Goal: Communication & Community: Participate in discussion

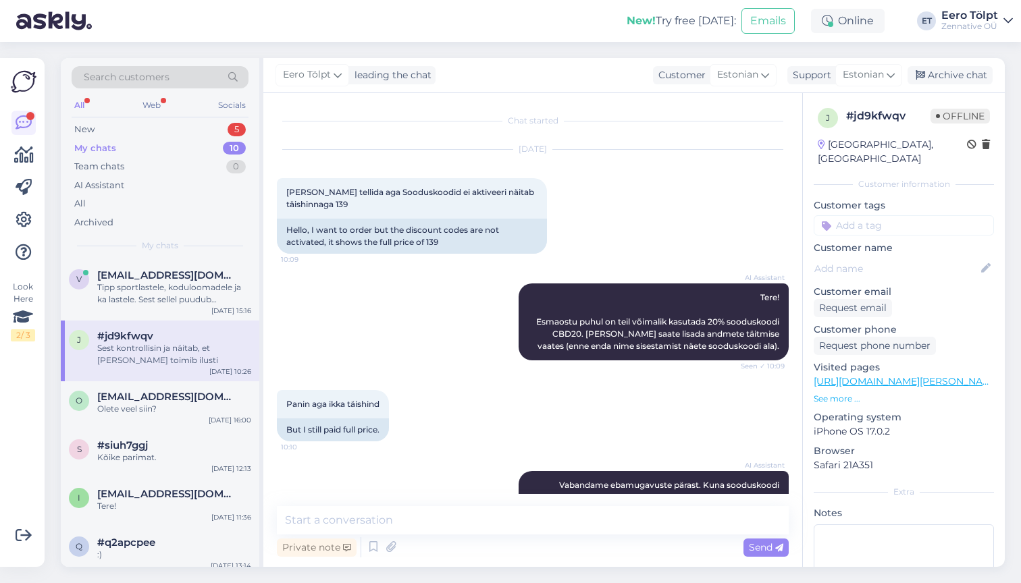
scroll to position [173, 0]
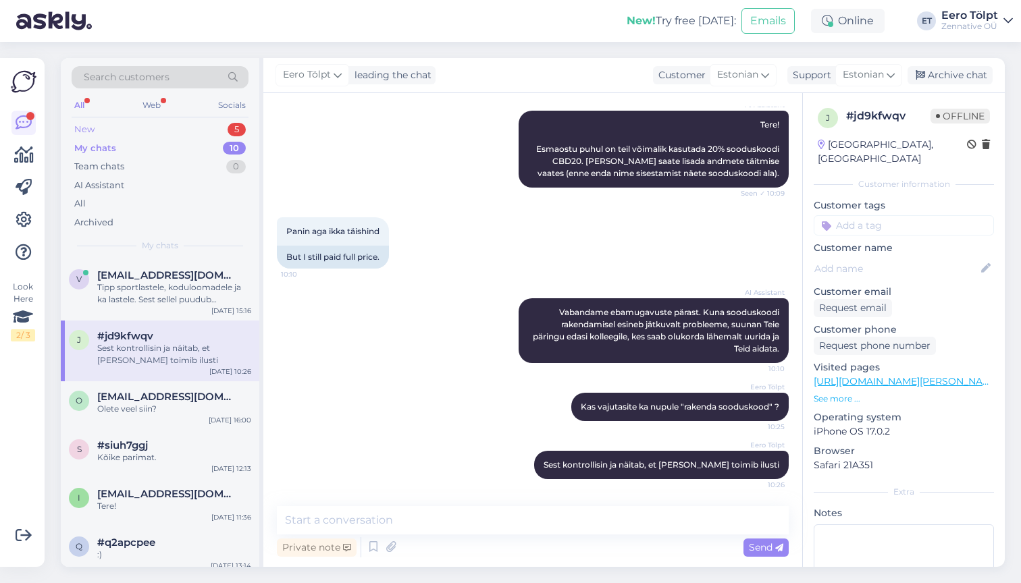
click at [92, 130] on div "New" at bounding box center [84, 130] width 20 height 14
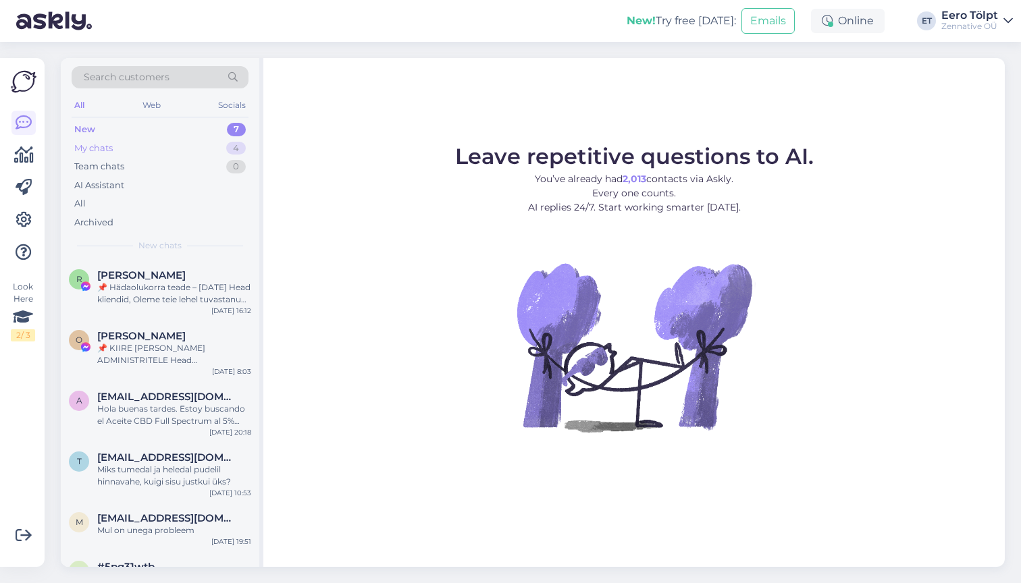
click at [98, 147] on div "My chats" at bounding box center [93, 149] width 38 height 14
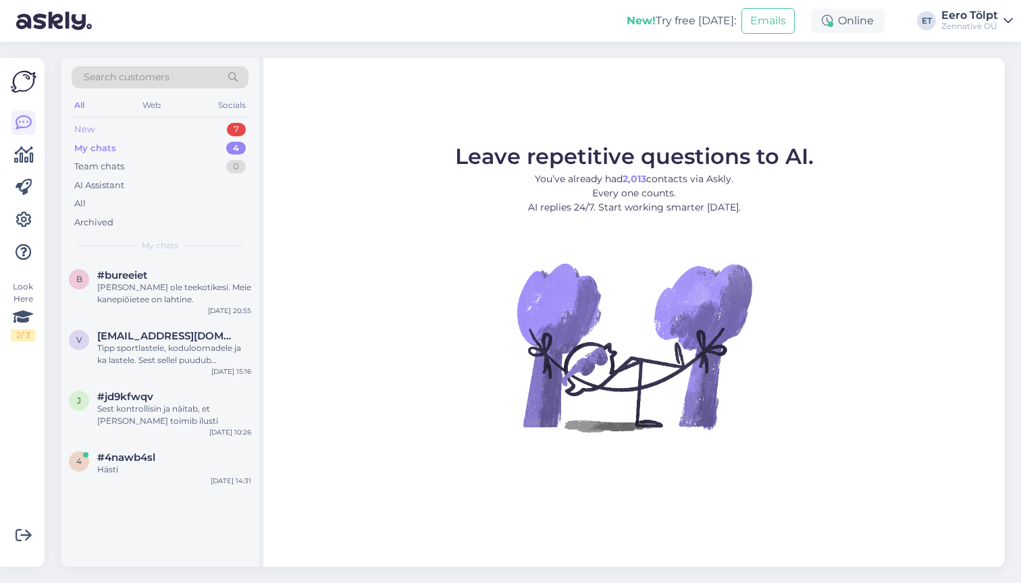
click at [92, 129] on div "New" at bounding box center [84, 130] width 20 height 14
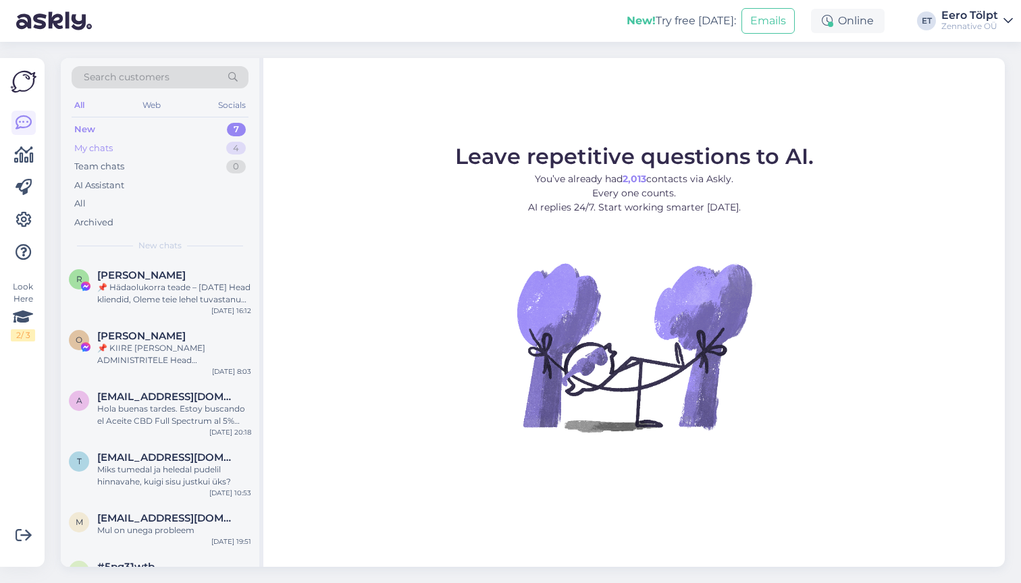
click at [106, 151] on div "My chats" at bounding box center [93, 149] width 38 height 14
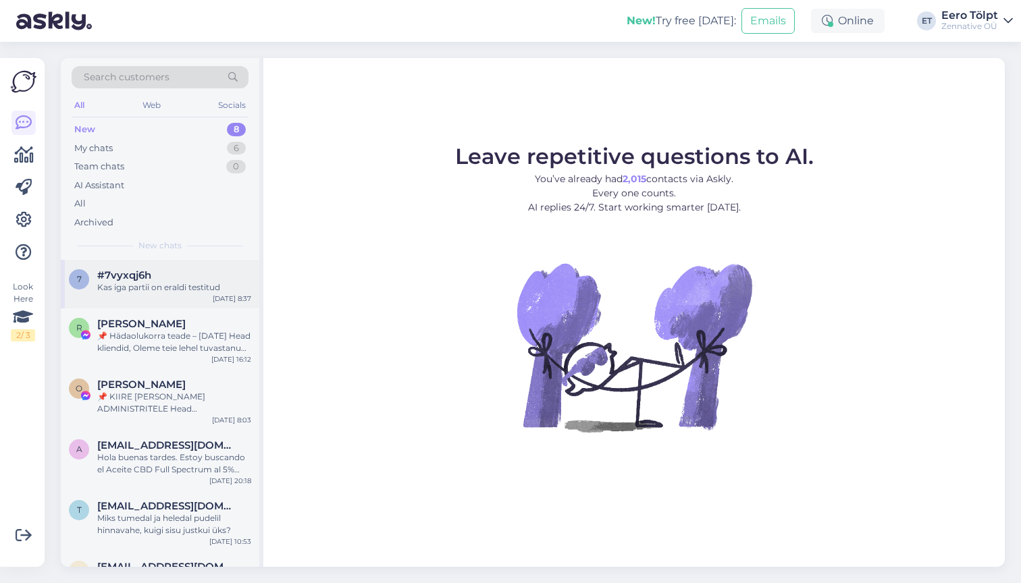
click at [172, 273] on div "#7vyxqj6h" at bounding box center [174, 275] width 154 height 12
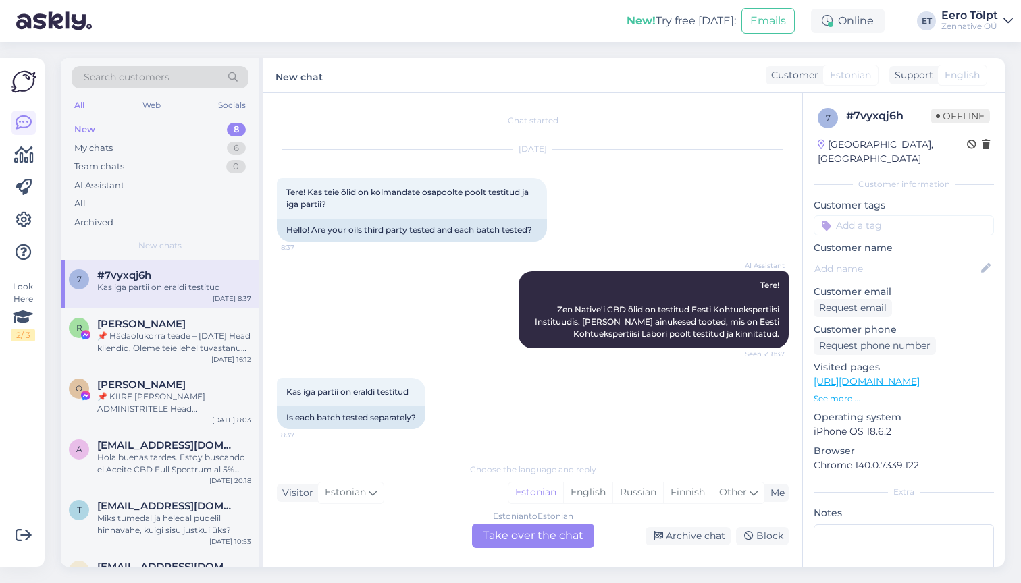
scroll to position [1, 0]
click at [121, 146] on div "My chats 6" at bounding box center [160, 148] width 177 height 19
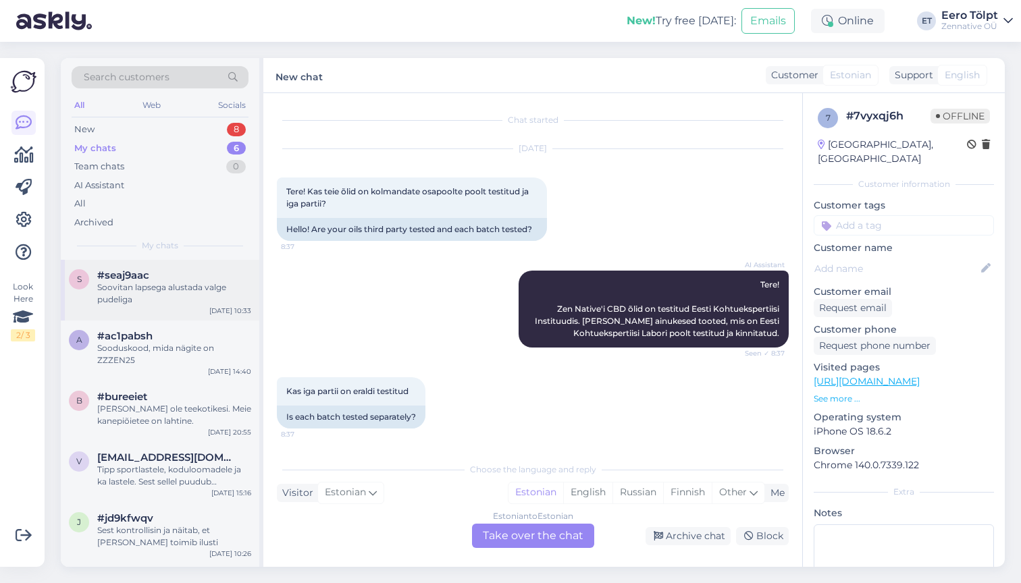
click at [146, 278] on span "#seaj9aac" at bounding box center [123, 275] width 52 height 12
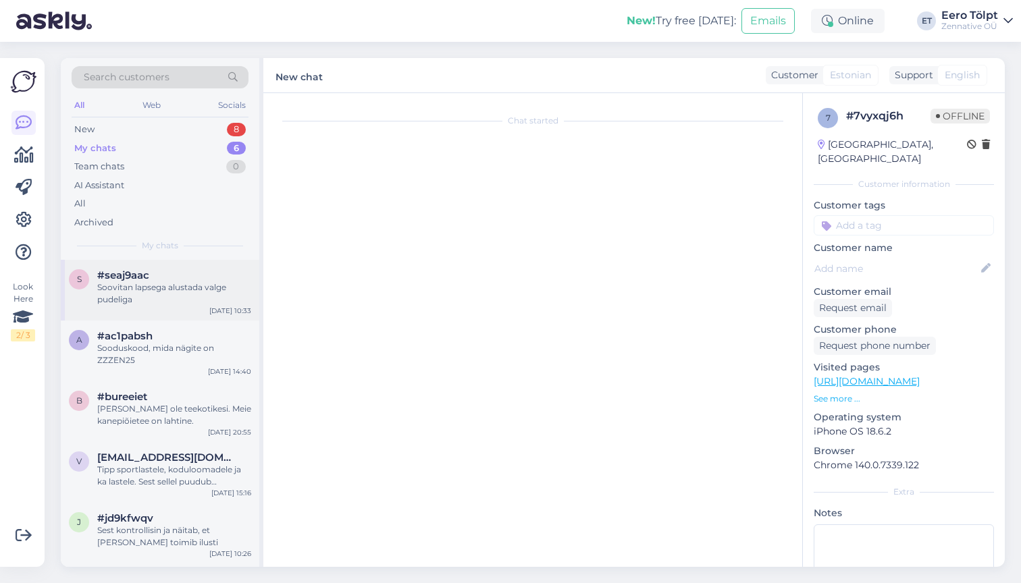
scroll to position [370, 0]
